Goal: Information Seeking & Learning: Find specific page/section

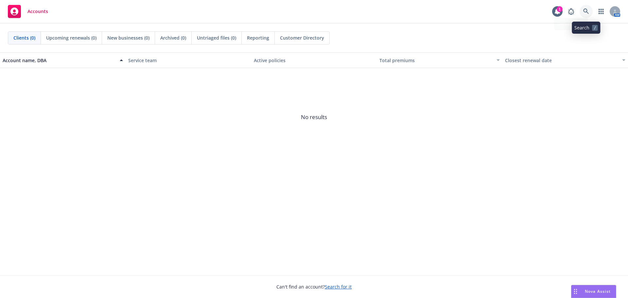
click at [588, 11] on icon at bounding box center [586, 12] width 6 height 6
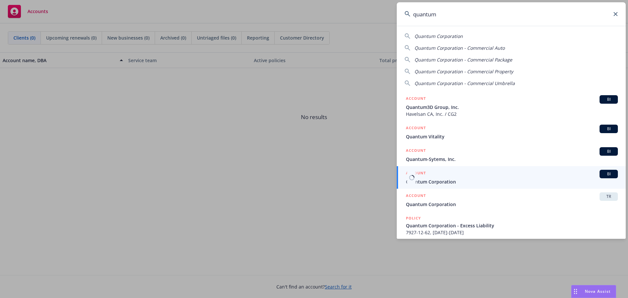
type input "quantum"
click at [517, 178] on span "Quantum Corporation" at bounding box center [512, 181] width 212 height 7
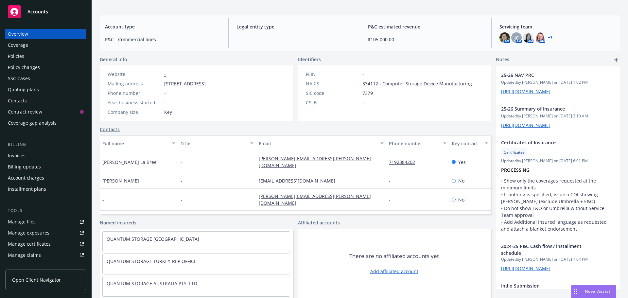
scroll to position [6, 0]
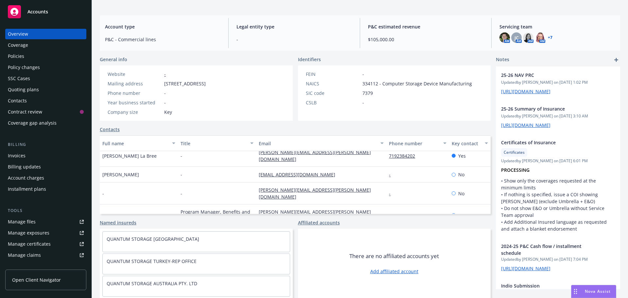
click at [36, 101] on div "Contacts" at bounding box center [46, 101] width 76 height 10
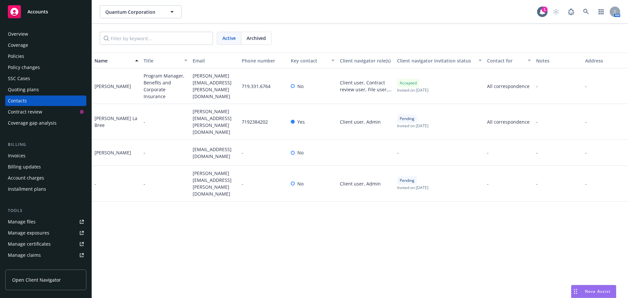
click at [30, 38] on div "Overview" at bounding box center [46, 34] width 76 height 10
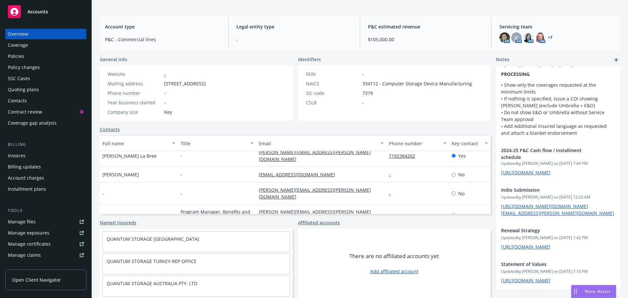
scroll to position [211, 0]
click at [35, 52] on div "Overview Coverage Policies Policy changes SSC Cases Quoting plans Contacts Cont…" at bounding box center [45, 78] width 81 height 99
click at [36, 52] on div "Policies" at bounding box center [46, 56] width 76 height 10
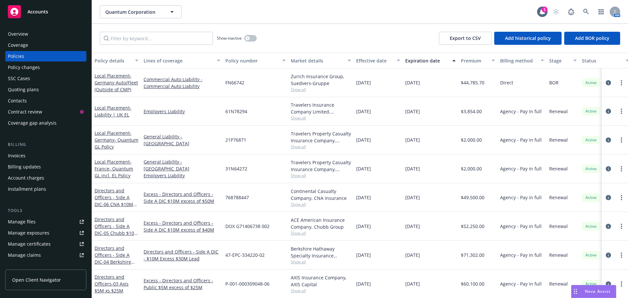
click at [27, 99] on div "Contacts" at bounding box center [46, 101] width 76 height 10
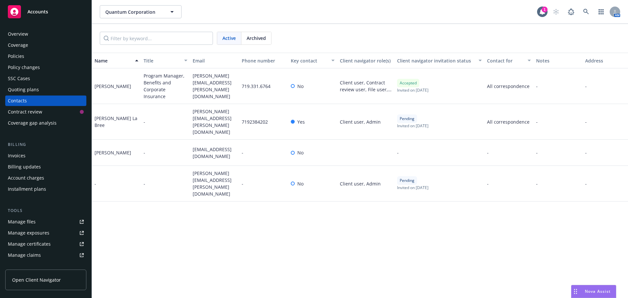
click at [27, 36] on div "Overview" at bounding box center [18, 34] width 20 height 10
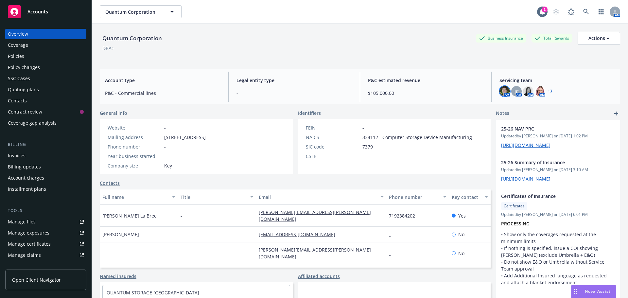
click at [501, 92] on img at bounding box center [504, 91] width 10 height 10
click at [515, 93] on span "JC" at bounding box center [517, 91] width 4 height 7
click at [528, 93] on img at bounding box center [528, 91] width 10 height 10
click at [536, 93] on img at bounding box center [540, 91] width 10 height 10
click at [548, 91] on link "+ 7" at bounding box center [550, 91] width 5 height 4
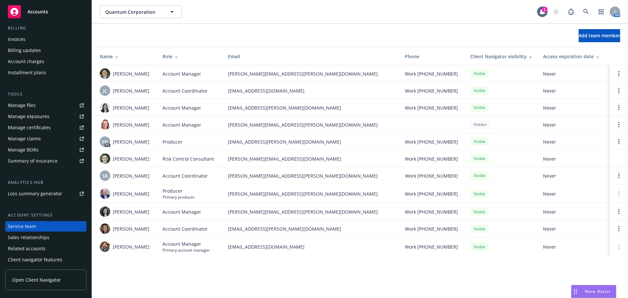
scroll to position [128, 0]
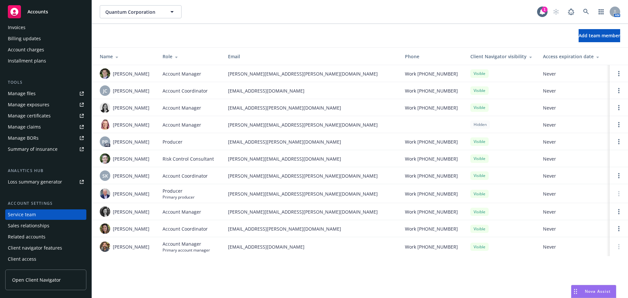
click at [59, 223] on div "Sales relationships" at bounding box center [46, 225] width 76 height 10
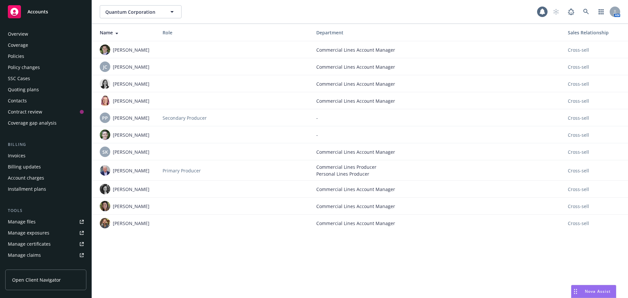
scroll to position [128, 0]
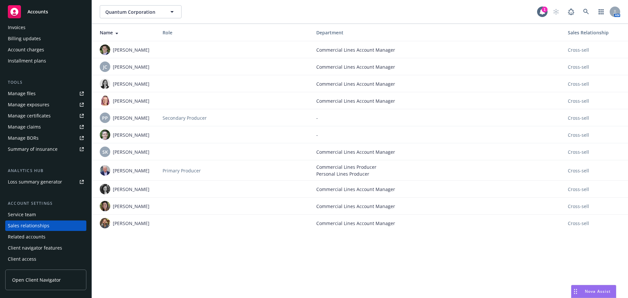
click at [53, 239] on div "Related accounts" at bounding box center [46, 237] width 76 height 10
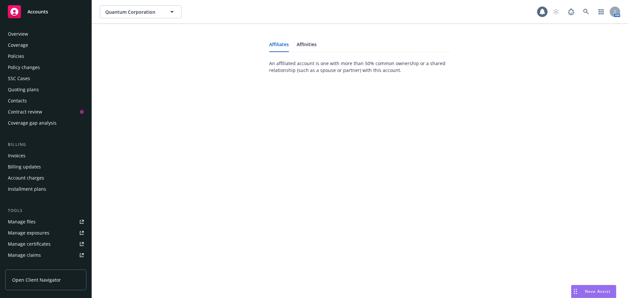
scroll to position [128, 0]
